Goal: Check status: Check status

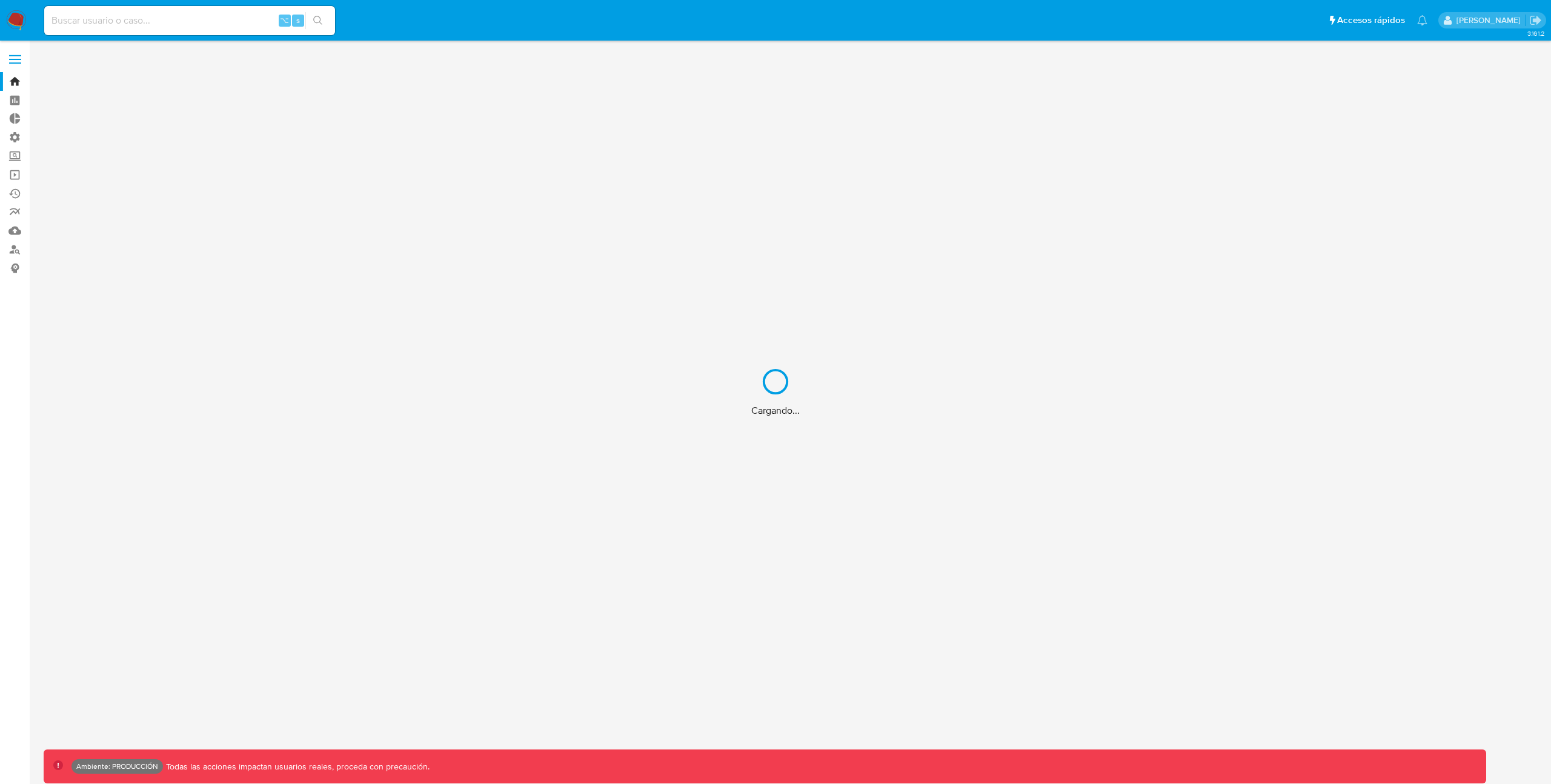
click at [15, 66] on div "Cargando..." at bounding box center [775, 392] width 1551 height 784
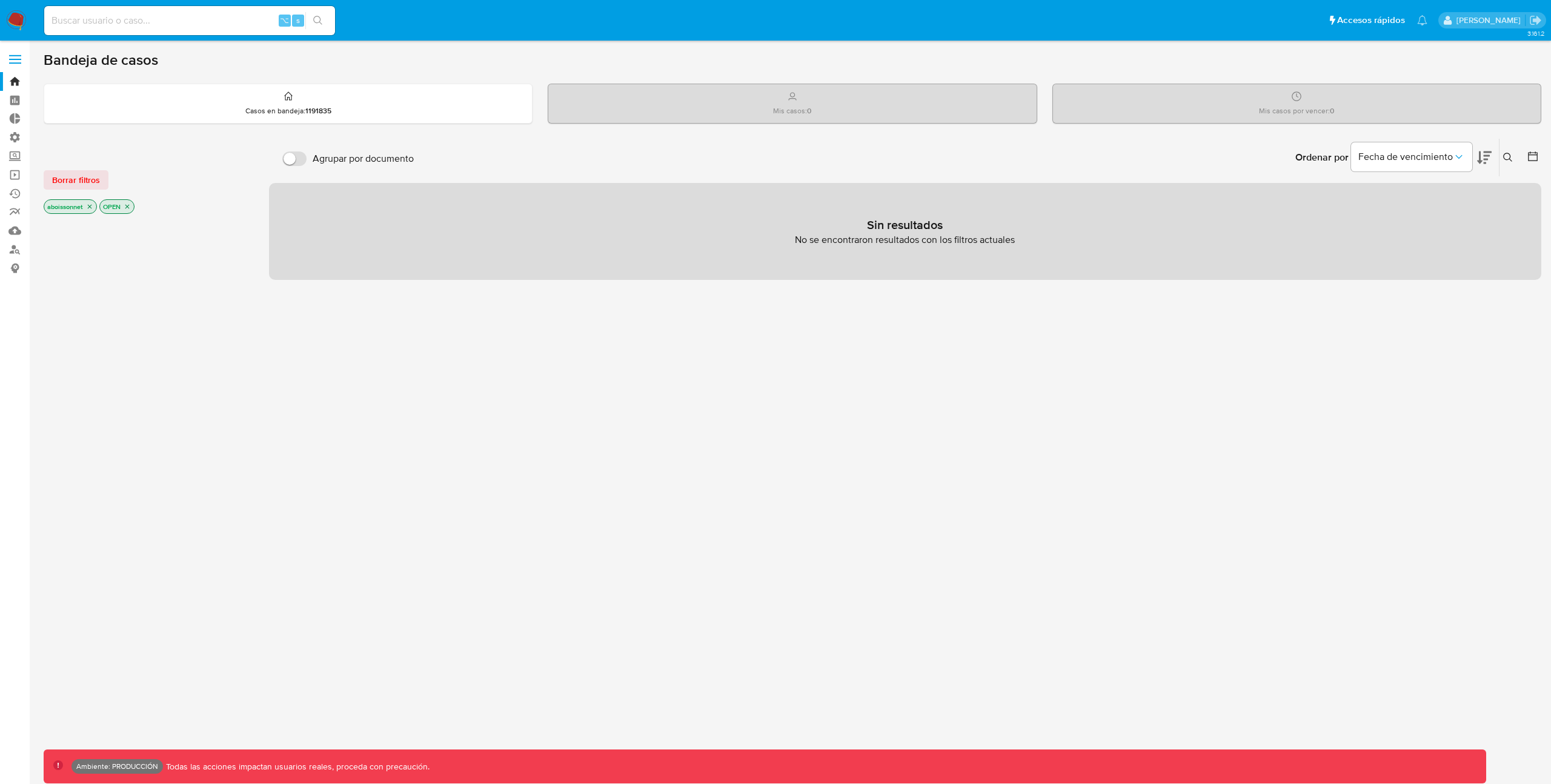
click at [15, 64] on label at bounding box center [15, 59] width 30 height 25
click at [0, 0] on input "checkbox" at bounding box center [0, 0] width 0 height 0
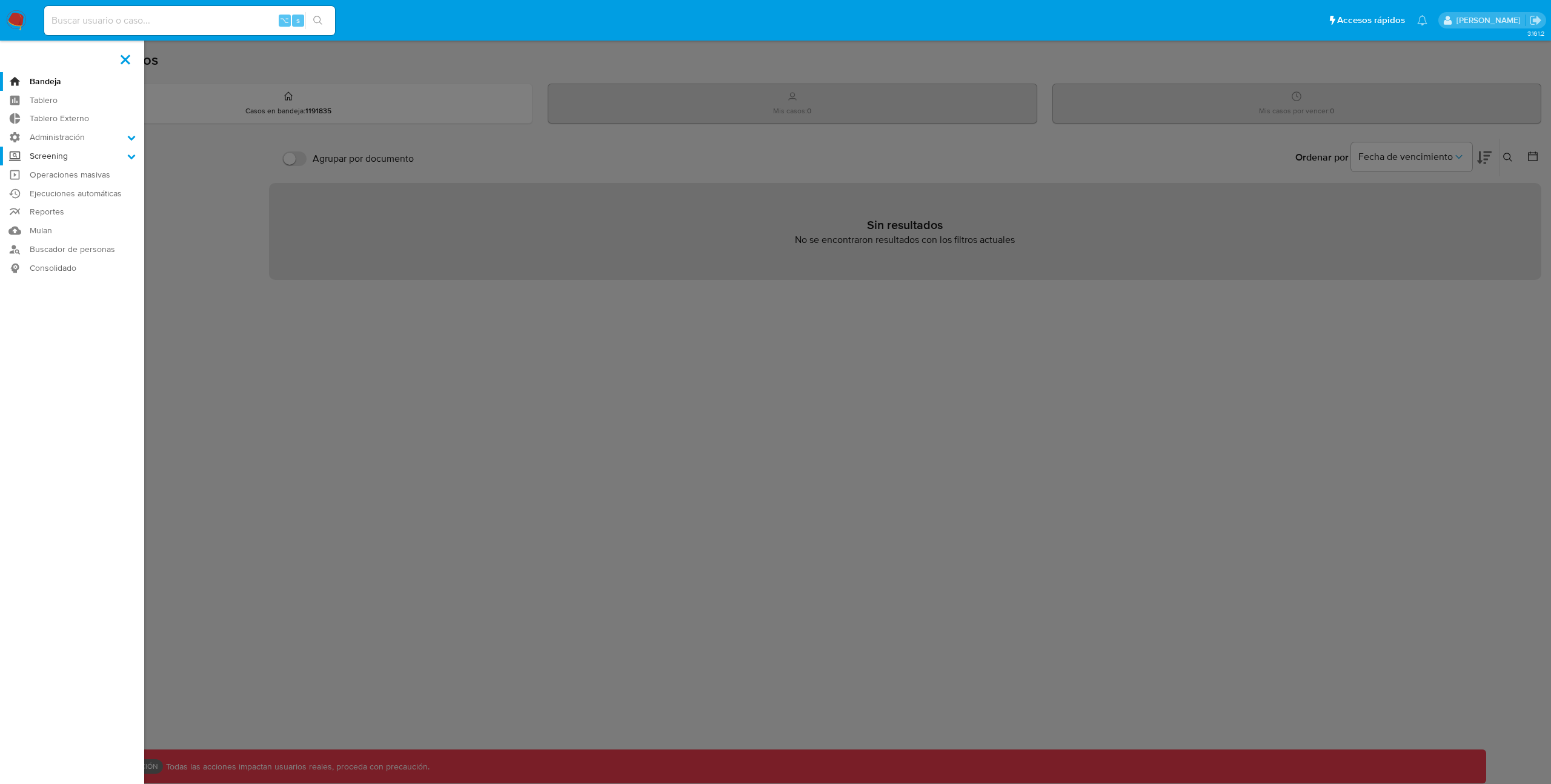
click at [124, 163] on label "Screening" at bounding box center [72, 155] width 144 height 19
click at [0, 0] on input "Screening" at bounding box center [0, 0] width 0 height 0
click at [54, 217] on link "Watchlist" at bounding box center [72, 218] width 144 height 15
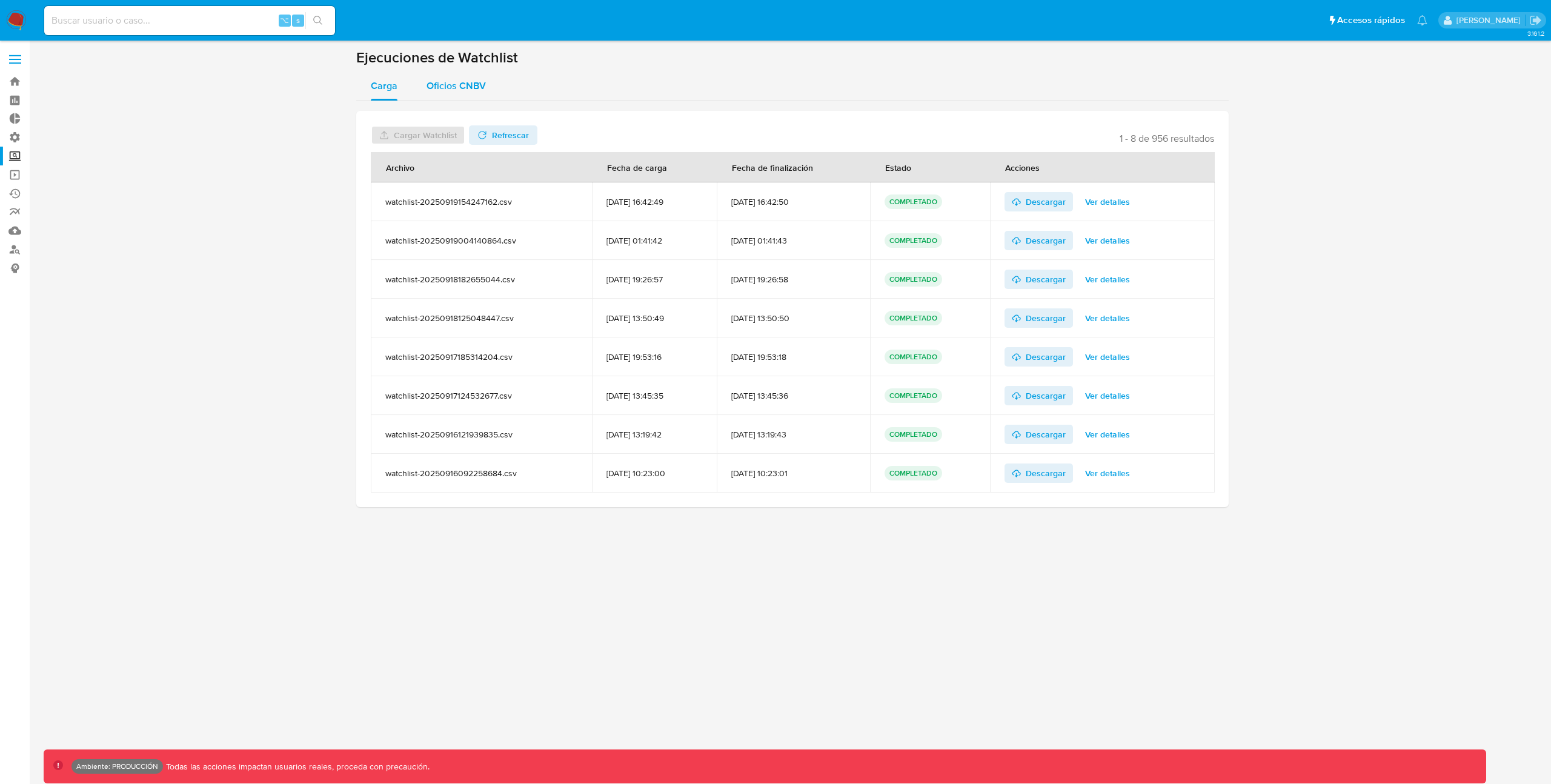
click at [460, 93] on div "Oficios CNBV" at bounding box center [456, 86] width 59 height 29
click at [502, 201] on div "watchlist-xml-20250923153002364.csv" at bounding box center [489, 201] width 207 height 11
click at [1286, 233] on section at bounding box center [792, 282] width 1498 height 468
click at [1105, 244] on span "Ver detalles" at bounding box center [1110, 240] width 44 height 17
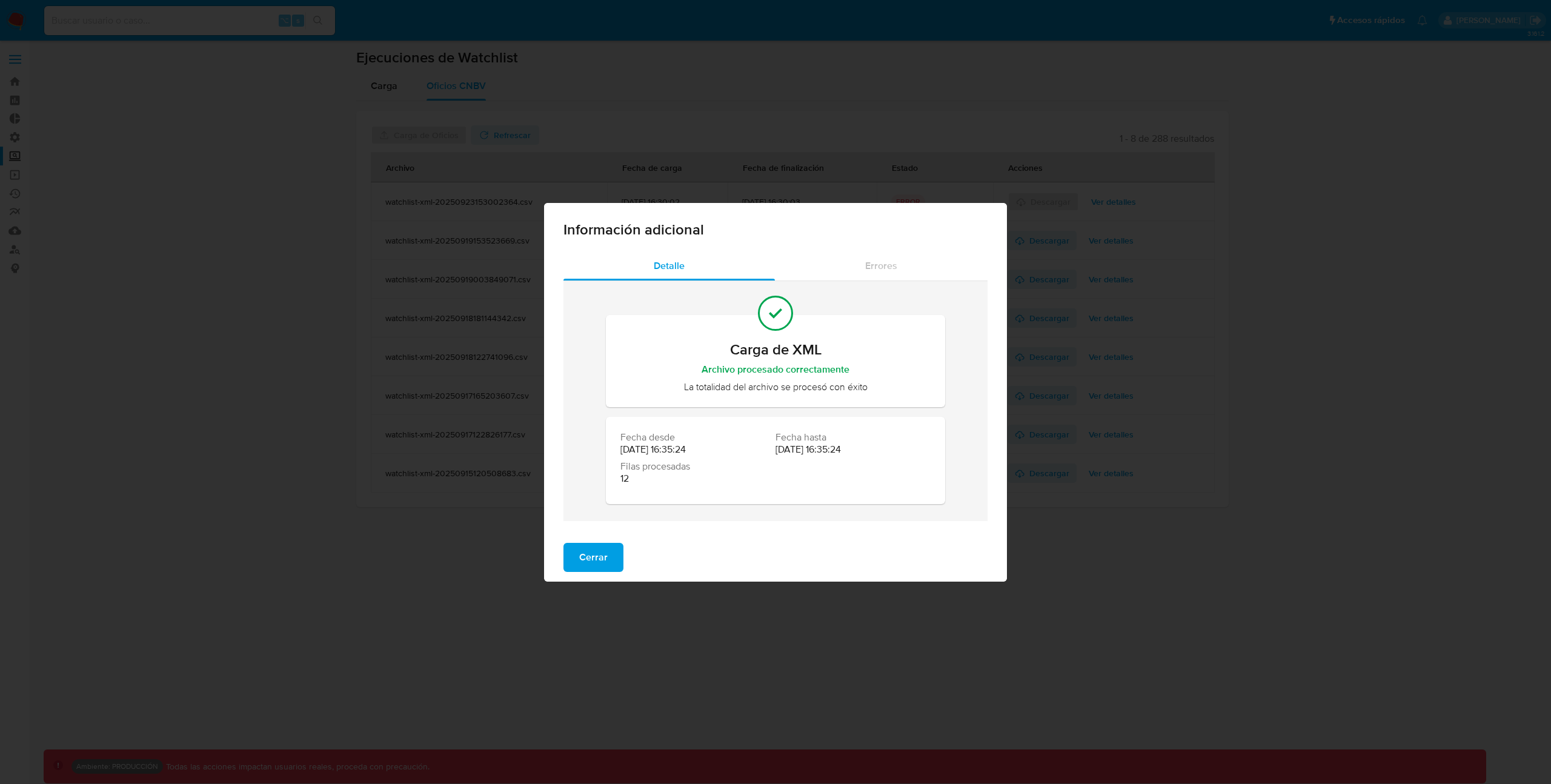
drag, startPoint x: 597, startPoint y: 556, endPoint x: 611, endPoint y: 565, distance: 16.6
click at [597, 556] on span "Cerrar" at bounding box center [593, 557] width 28 height 27
